Goal: Find specific page/section: Find specific page/section

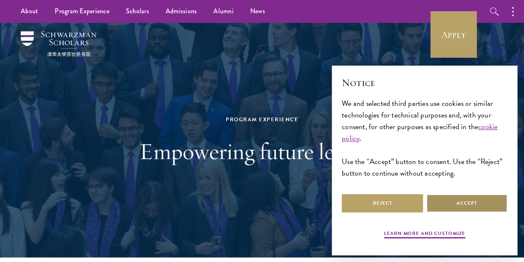
click at [453, 198] on button "Accept" at bounding box center [467, 203] width 81 height 19
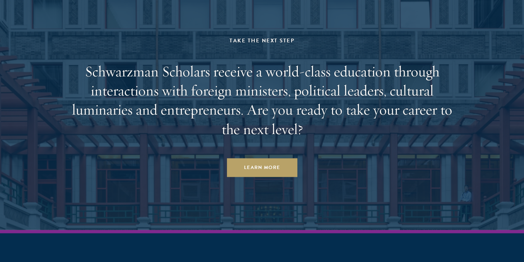
scroll to position [4159, 0]
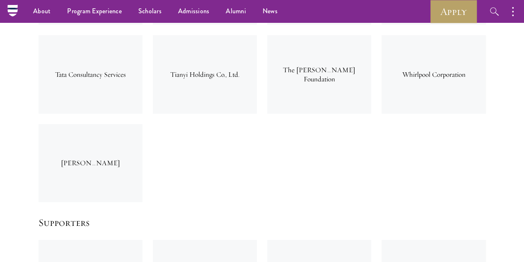
scroll to position [2654, 0]
